Goal: Information Seeking & Learning: Learn about a topic

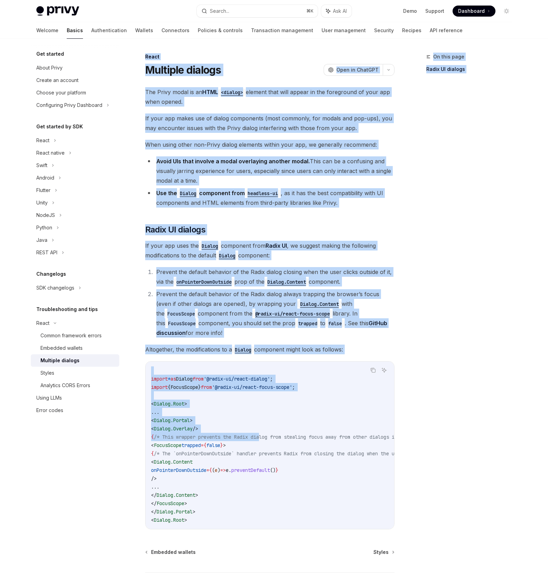
drag, startPoint x: 296, startPoint y: 440, endPoint x: 112, endPoint y: 436, distance: 183.4
click at [73, 433] on div "Get started About Privy Create an account Choose your platform Configuring Priv…" at bounding box center [274, 335] width 509 height 593
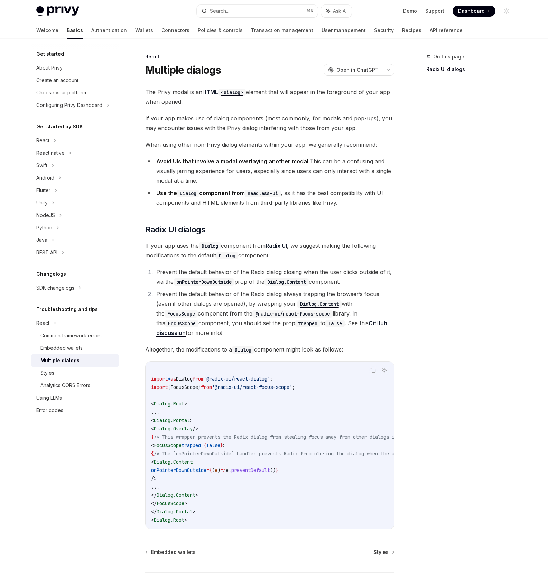
click at [172, 439] on span "/* This wrapper prevents the Radix dialog from stealing focus away from other d…" at bounding box center [294, 437] width 280 height 6
click at [67, 5] on div "Privy Docs home page Search... ⌘ K Ask AI Demo Support Dashboard Dashboard Sear…" at bounding box center [274, 11] width 476 height 22
click at [56, 68] on div "About Privy" at bounding box center [49, 68] width 26 height 8
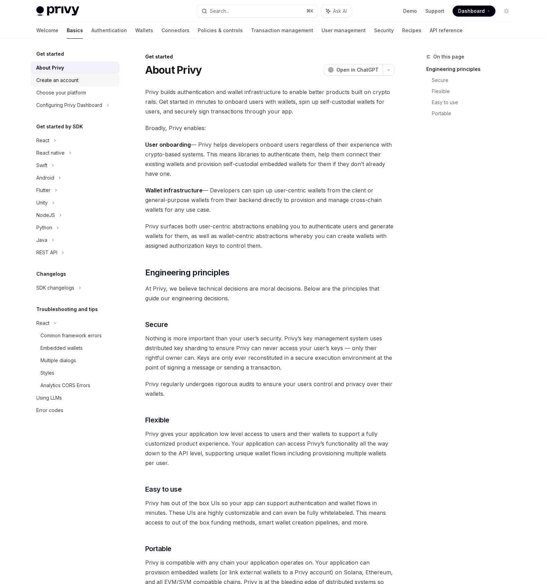
type textarea "*"
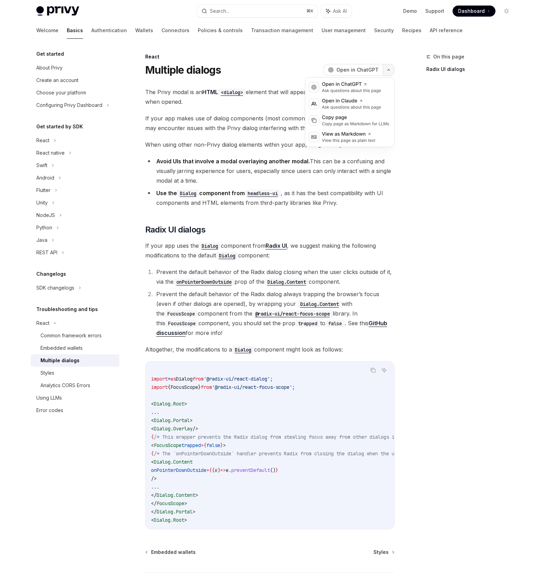
click at [387, 68] on button "button" at bounding box center [389, 70] width 12 height 12
click at [372, 86] on div "Open in ChatGPT" at bounding box center [351, 84] width 59 height 7
